Goal: Connect with others: Establish contact or relationships with other users

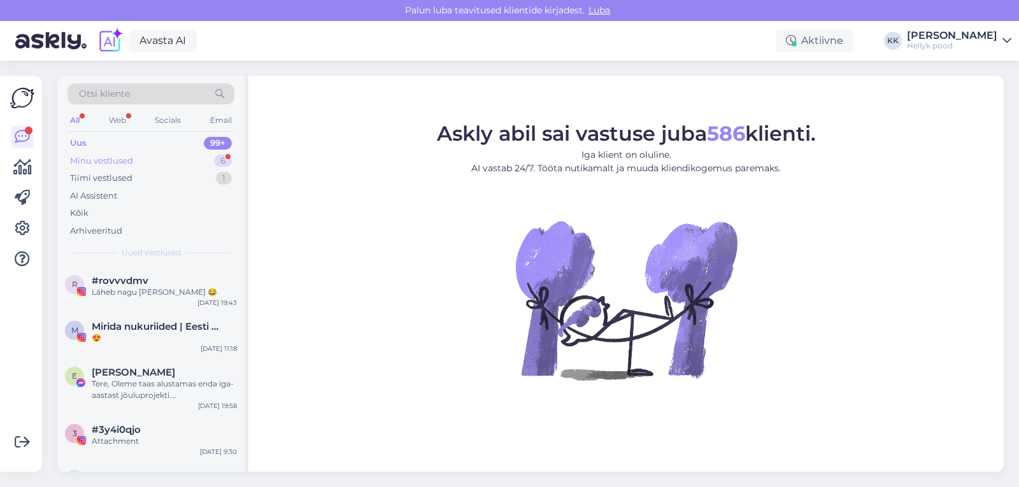
click at [114, 161] on div "Minu vestlused" at bounding box center [101, 161] width 63 height 13
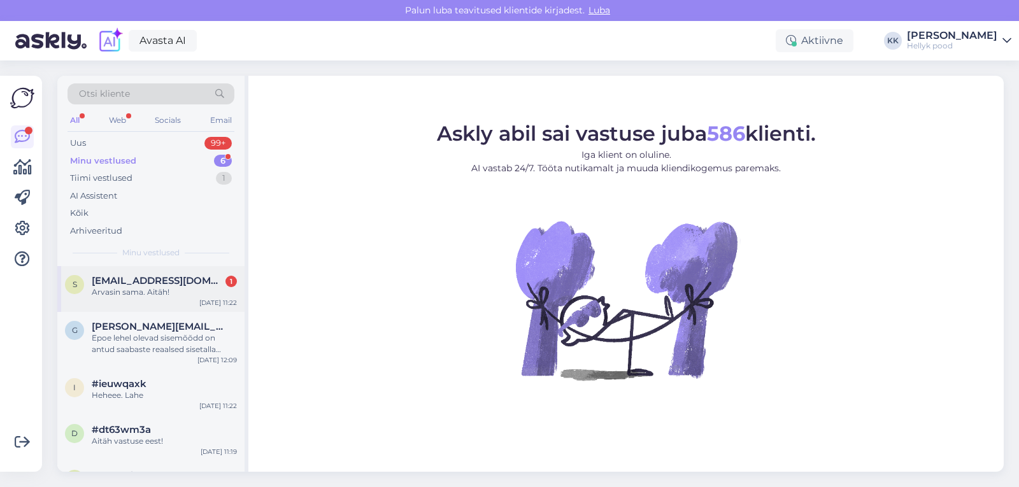
click at [143, 281] on span "Siretsilm@gmail.com" at bounding box center [158, 280] width 133 height 11
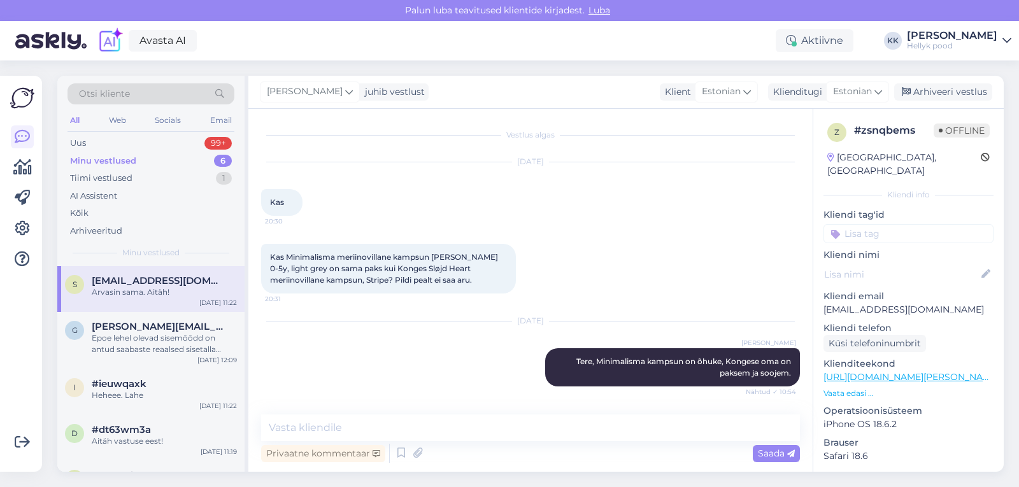
scroll to position [52, 0]
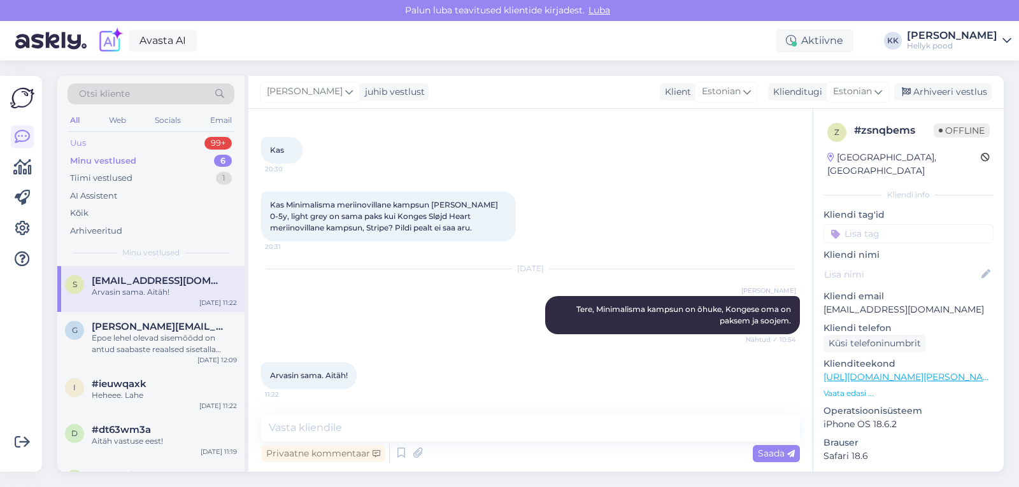
click at [79, 138] on div "Uus" at bounding box center [78, 143] width 16 height 13
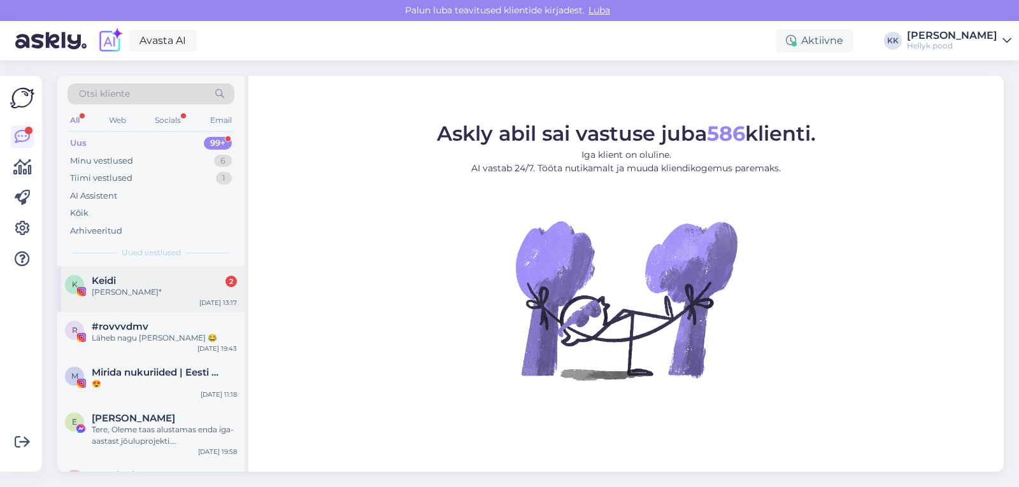
click at [170, 278] on div "Keidi 2" at bounding box center [164, 280] width 145 height 11
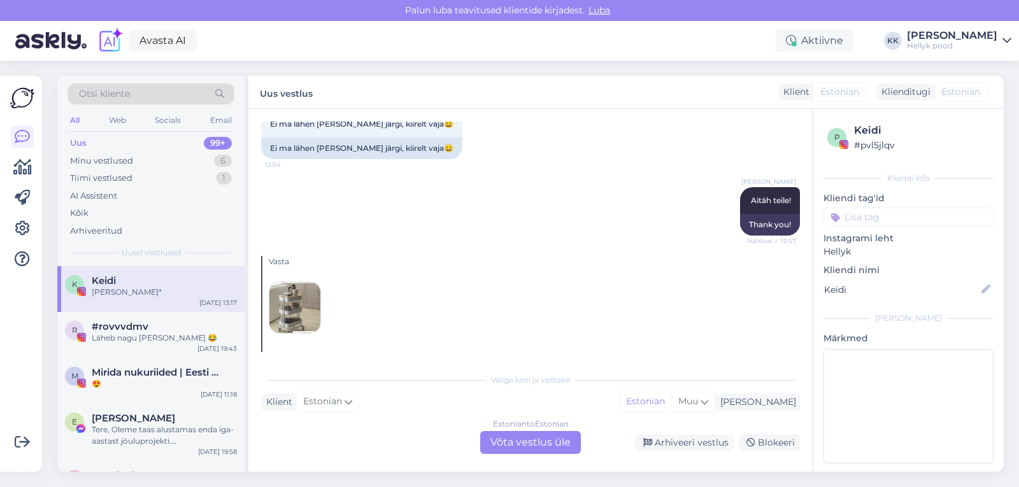
scroll to position [3062, 0]
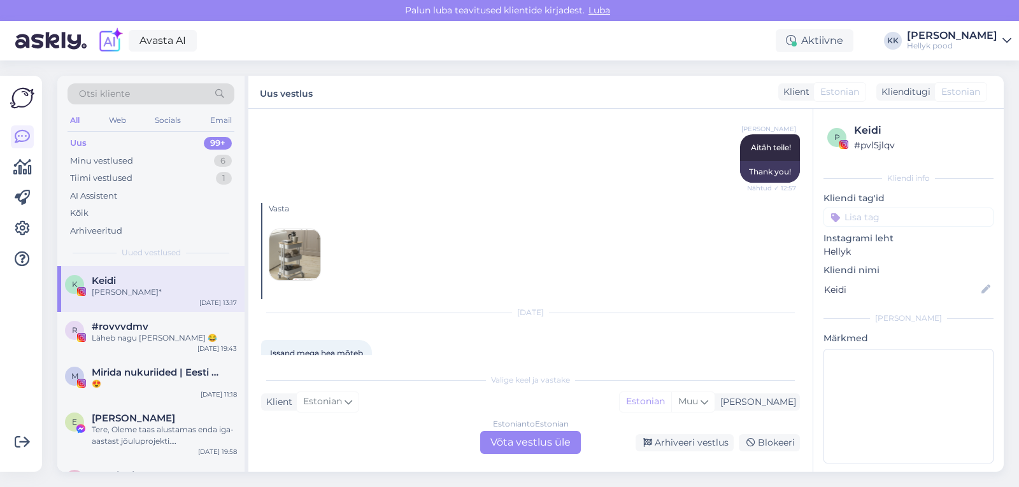
click at [296, 229] on img at bounding box center [294, 254] width 51 height 51
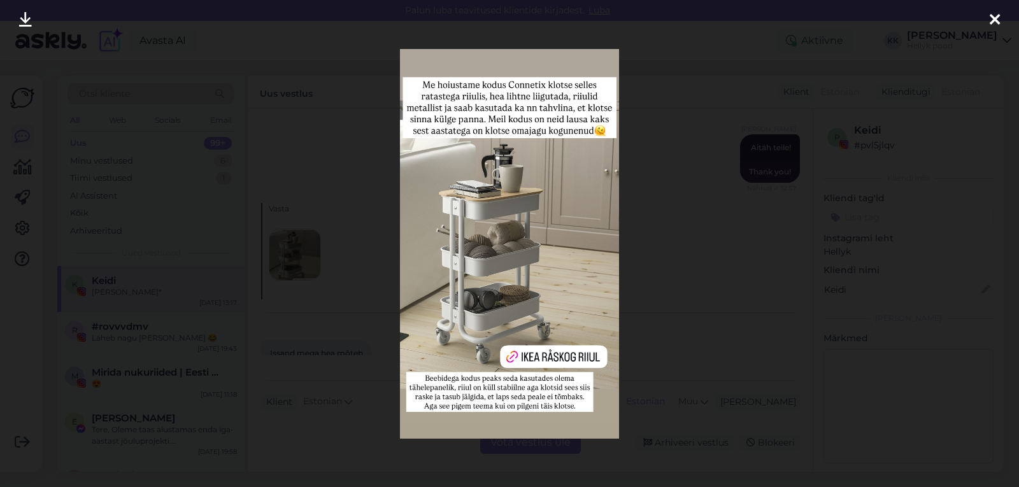
click at [994, 20] on icon at bounding box center [995, 20] width 10 height 17
